Goal: Transaction & Acquisition: Download file/media

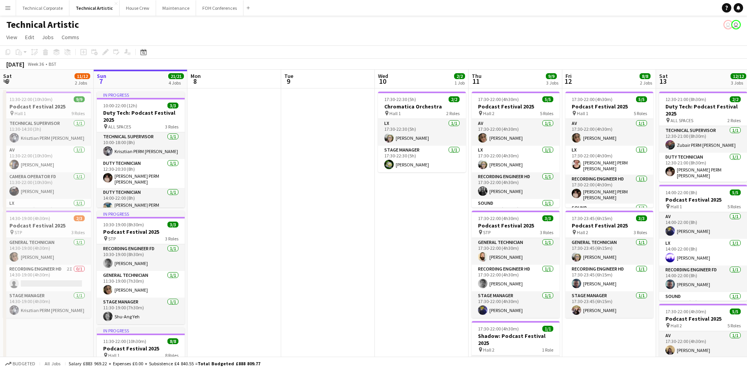
click at [10, 12] on button "Menu" at bounding box center [8, 8] width 16 height 16
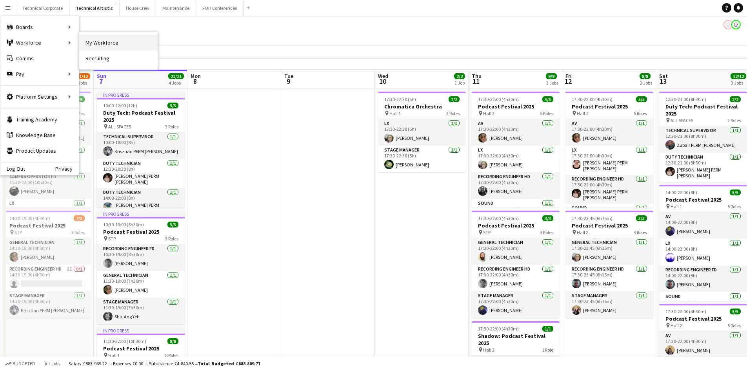
click at [88, 44] on link "My Workforce" at bounding box center [118, 43] width 78 height 16
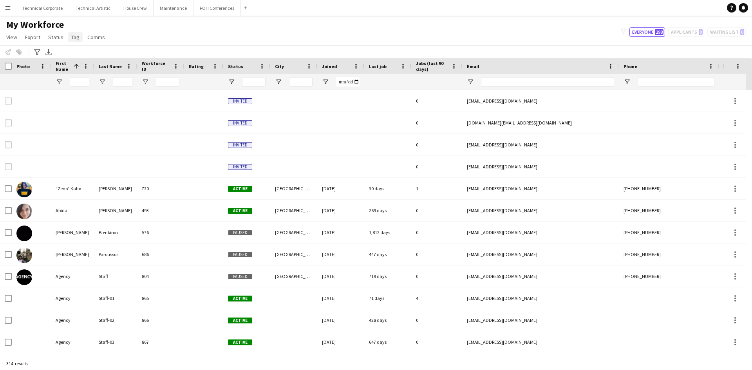
click at [74, 39] on span "Tag" at bounding box center [75, 37] width 8 height 7
click at [35, 54] on icon "Advanced filters" at bounding box center [37, 52] width 6 height 6
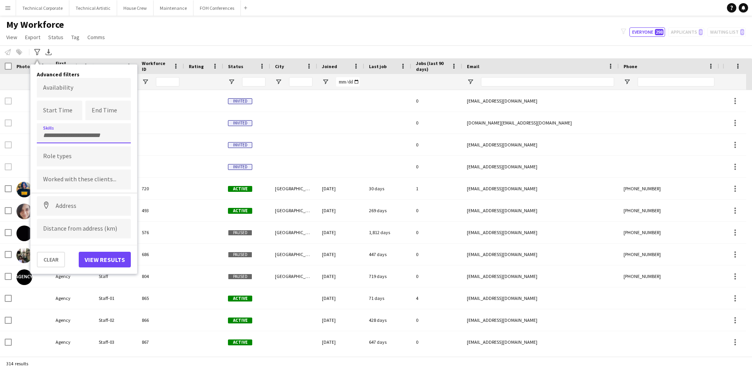
click at [75, 134] on input "Type to search skills..." at bounding box center [84, 135] width 82 height 7
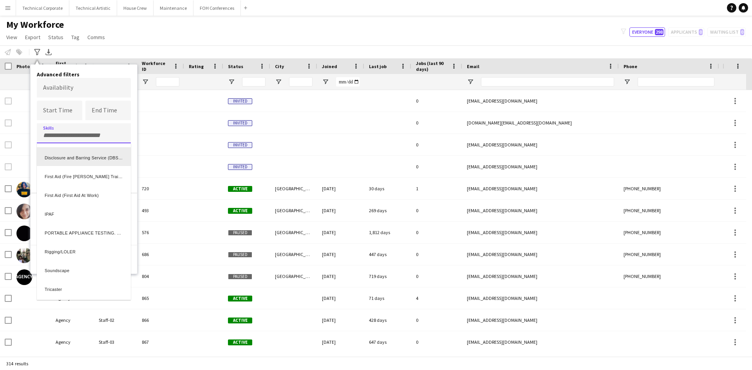
scroll to position [2, 0]
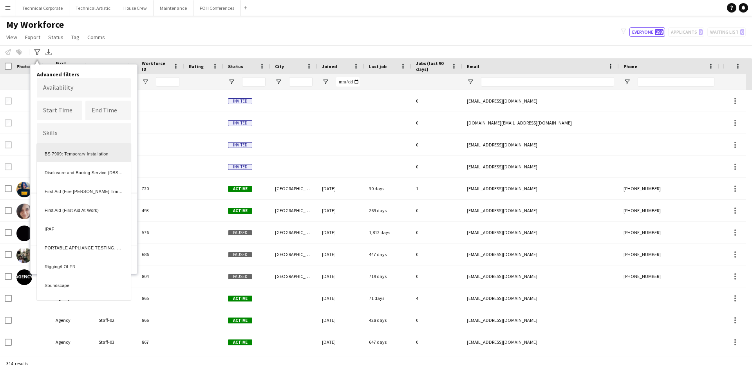
click at [72, 134] on div at bounding box center [376, 185] width 752 height 370
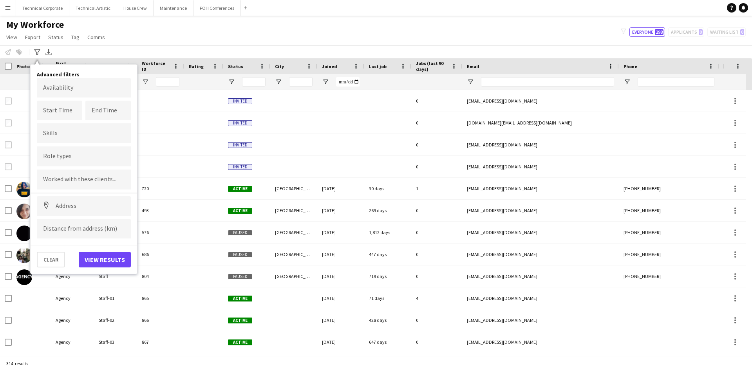
click at [57, 157] on input "Type to search role types..." at bounding box center [84, 156] width 82 height 7
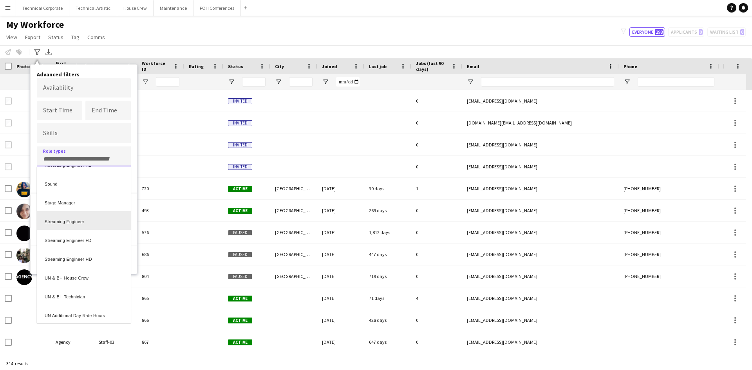
scroll to position [811, 0]
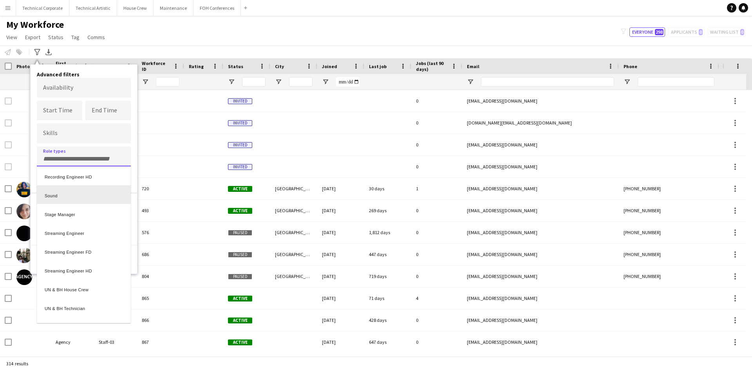
click at [62, 199] on div "Sound" at bounding box center [84, 194] width 94 height 19
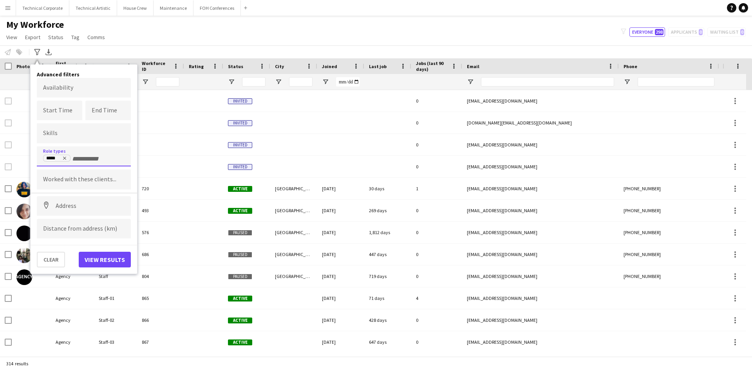
scroll to position [0, 0]
click at [93, 260] on button "View results" at bounding box center [105, 260] width 52 height 16
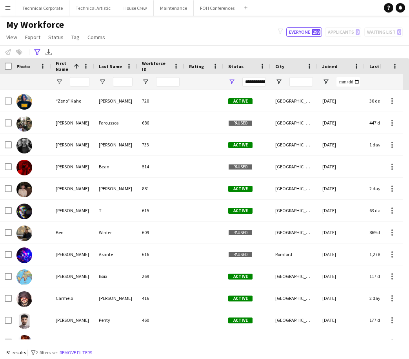
drag, startPoint x: 123, startPoint y: 346, endPoint x: 132, endPoint y: 346, distance: 9.4
click at [132, 346] on div "51 results filter-1 2 filters set Remove filters" at bounding box center [204, 352] width 409 height 13
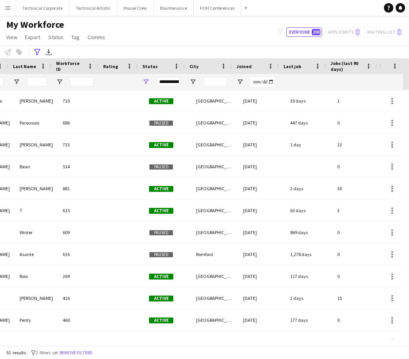
scroll to position [0, 86]
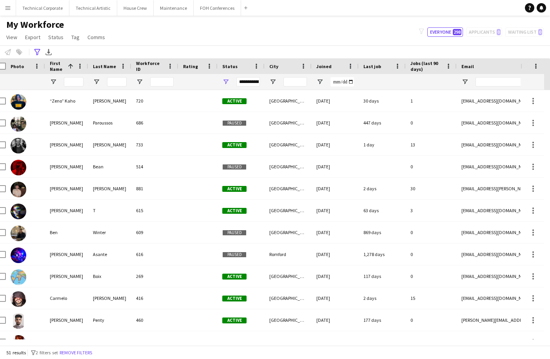
click at [254, 81] on div "**********" at bounding box center [248, 81] width 24 height 9
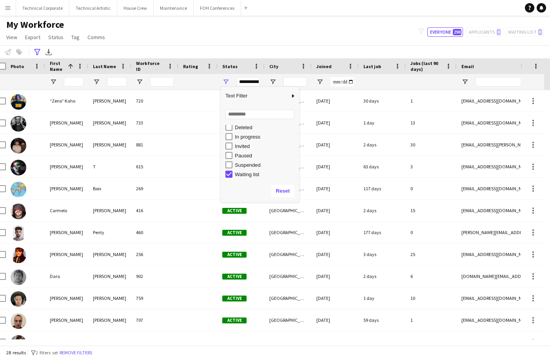
click at [229, 170] on div "Waiting list" at bounding box center [262, 174] width 74 height 9
type input "**********"
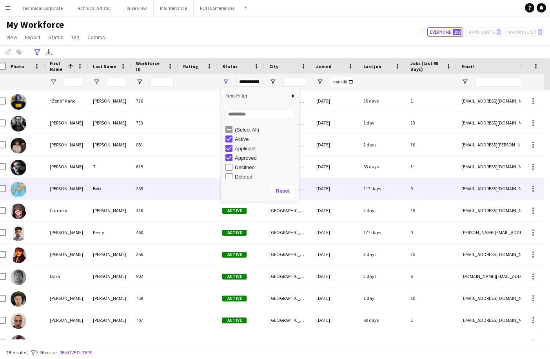
click at [184, 196] on div at bounding box center [197, 189] width 39 height 22
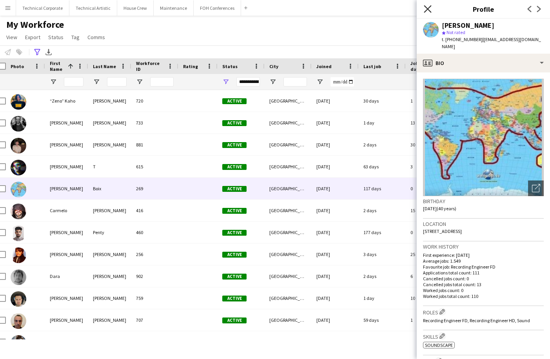
click at [425, 7] on icon at bounding box center [427, 8] width 7 height 7
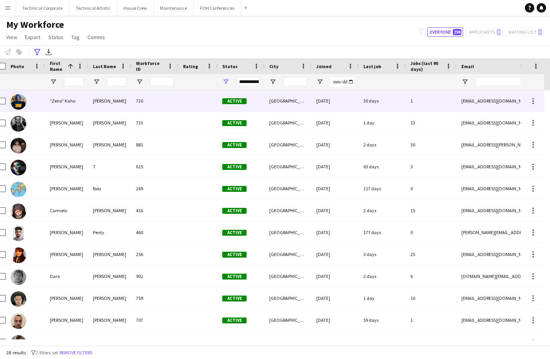
drag, startPoint x: 462, startPoint y: 102, endPoint x: 483, endPoint y: 102, distance: 21.2
click at [483, 102] on div "[EMAIL_ADDRESS][DOMAIN_NAME]" at bounding box center [535, 101] width 157 height 22
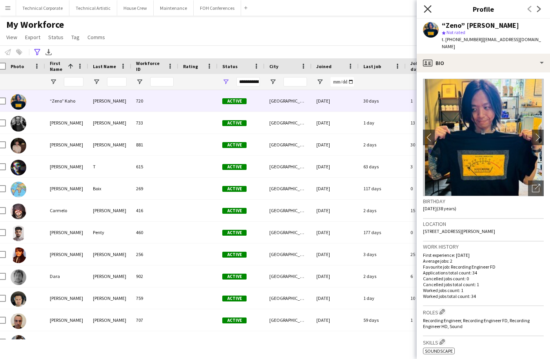
click at [429, 7] on icon "Close pop-in" at bounding box center [427, 8] width 7 height 7
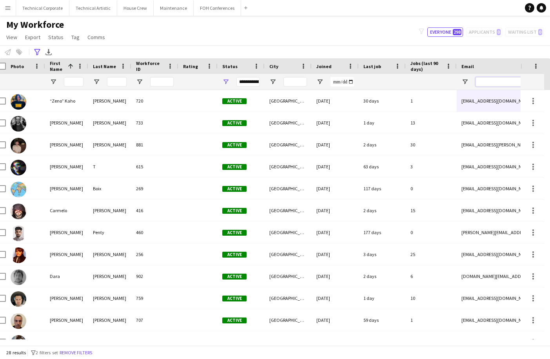
click at [490, 83] on input "Email Filter Input" at bounding box center [541, 81] width 133 height 9
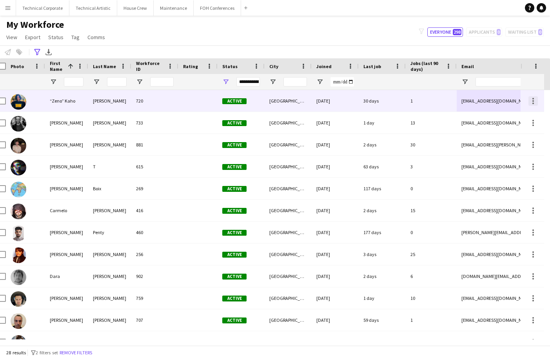
click at [533, 98] on div at bounding box center [533, 99] width 2 height 2
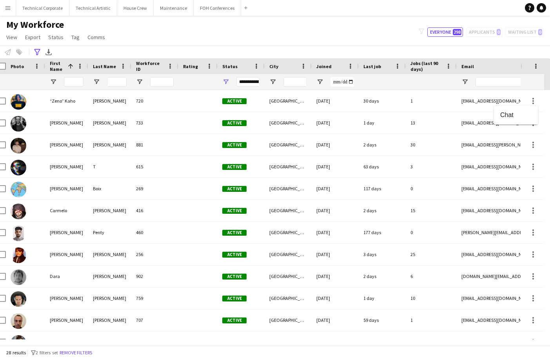
click at [419, 107] on div at bounding box center [275, 179] width 550 height 359
click at [494, 85] on input "Email Filter Input" at bounding box center [541, 81] width 133 height 9
click at [50, 53] on icon "Export XLSX" at bounding box center [48, 52] width 6 height 6
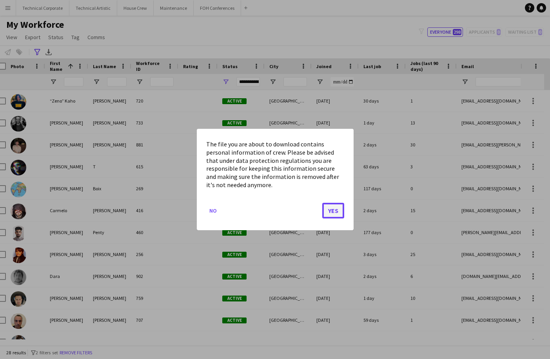
click at [323, 207] on button "Yes" at bounding box center [333, 211] width 22 height 16
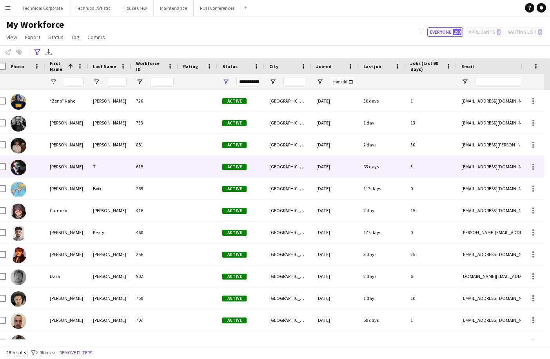
click at [60, 169] on div "[PERSON_NAME]" at bounding box center [66, 167] width 43 height 22
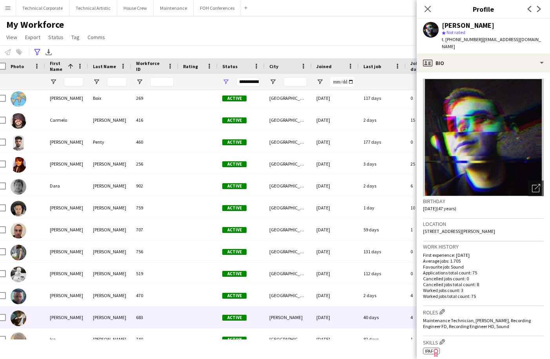
scroll to position [45, 0]
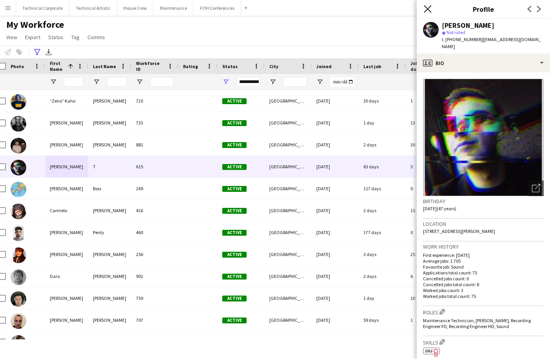
click at [428, 8] on icon "Close pop-in" at bounding box center [427, 8] width 7 height 7
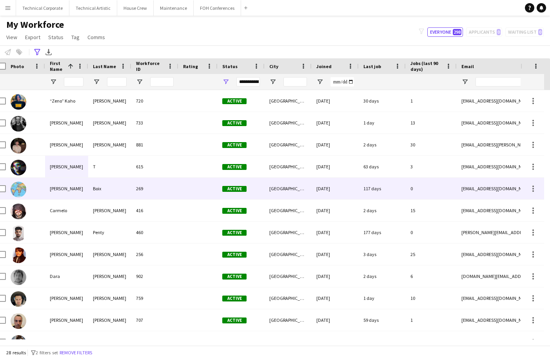
scroll to position [40, 0]
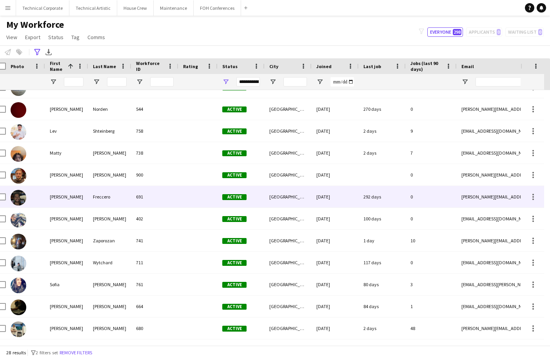
drag, startPoint x: 364, startPoint y: 198, endPoint x: 372, endPoint y: 198, distance: 7.5
click at [372, 198] on div "292 days" at bounding box center [382, 197] width 47 height 22
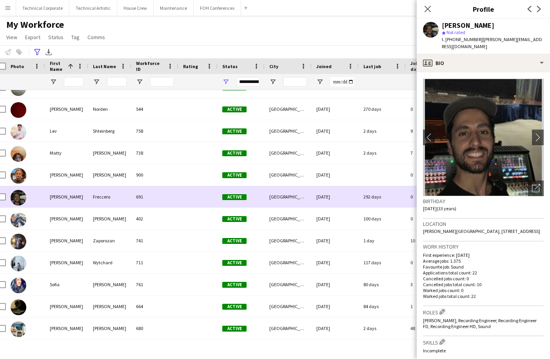
click at [372, 198] on div "292 days" at bounding box center [382, 197] width 47 height 22
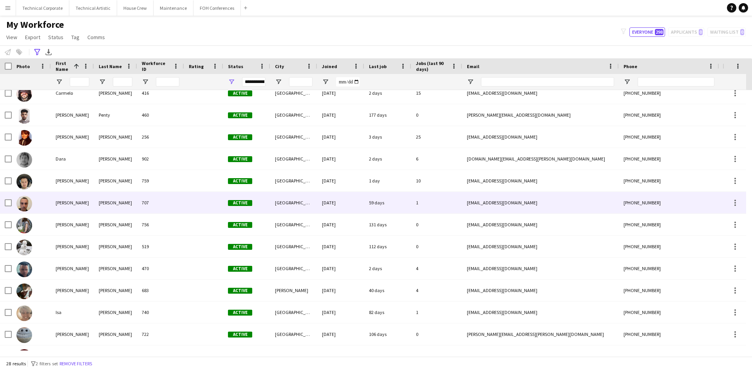
scroll to position [118, 0]
